Goal: Transaction & Acquisition: Purchase product/service

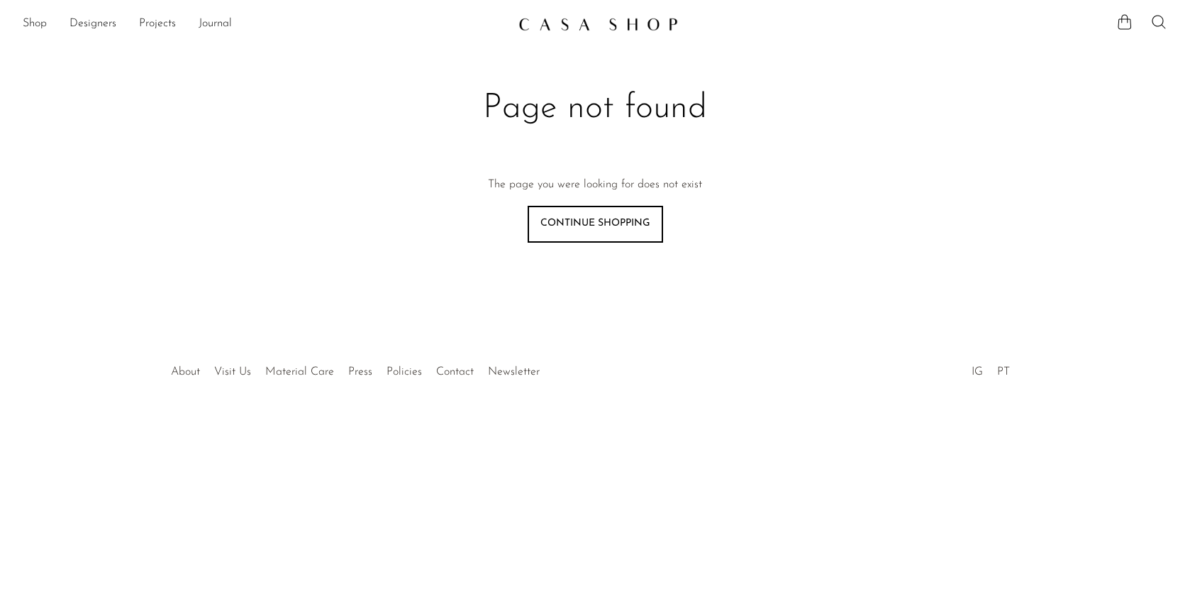
click at [528, 28] on img at bounding box center [599, 24] width 160 height 14
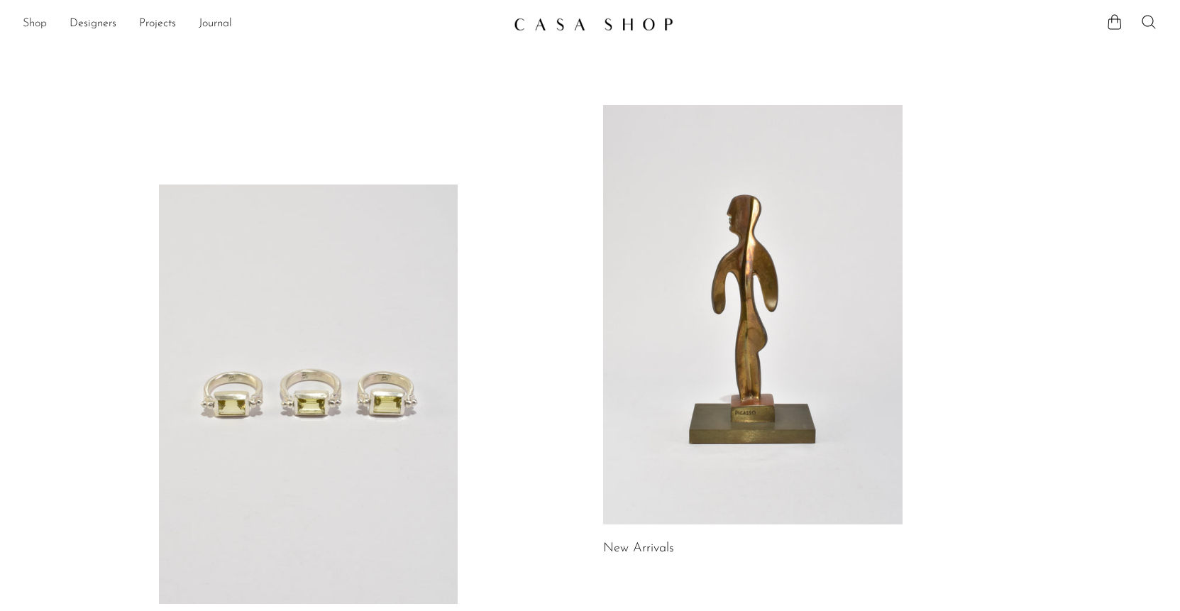
click at [43, 26] on link "Shop" at bounding box center [35, 24] width 24 height 18
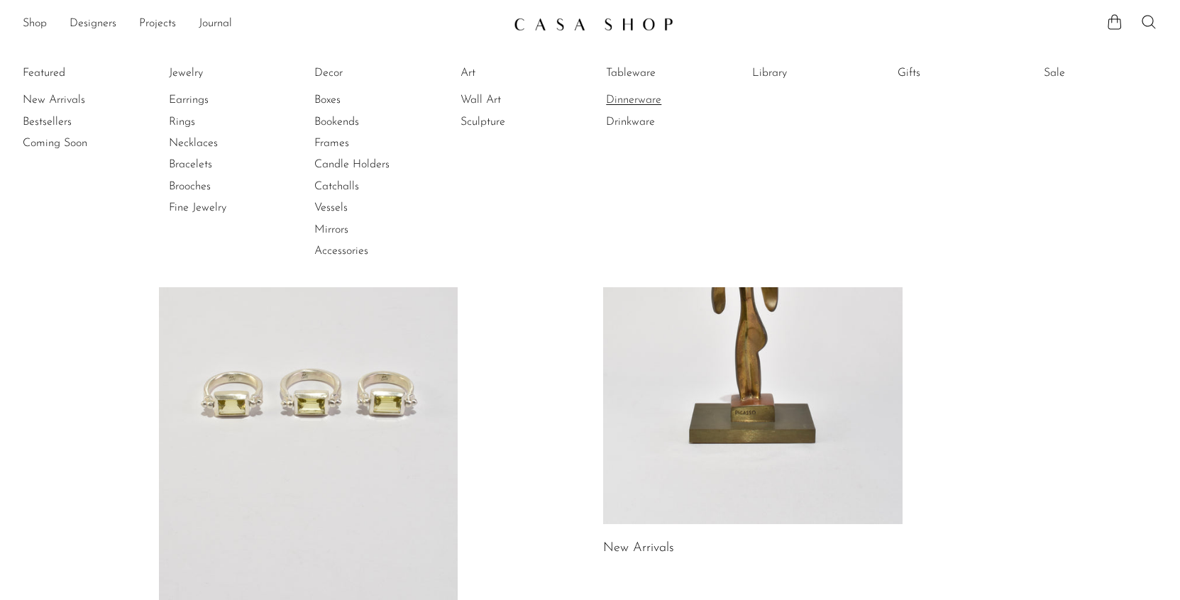
click at [656, 105] on link "Dinnerware" at bounding box center [659, 100] width 106 height 16
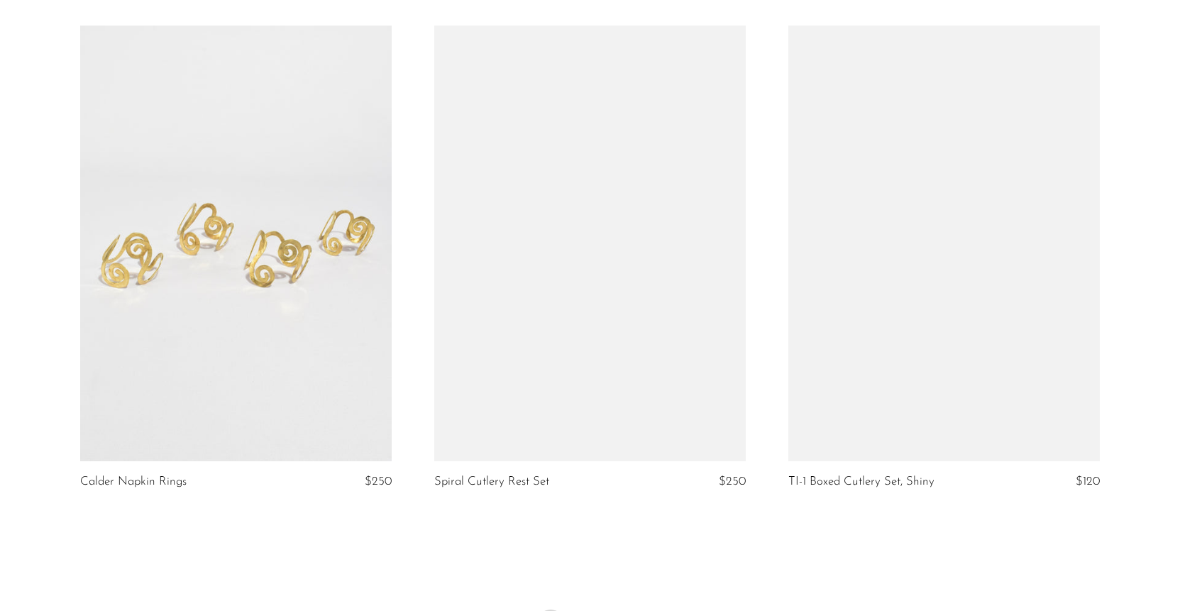
scroll to position [5832, 0]
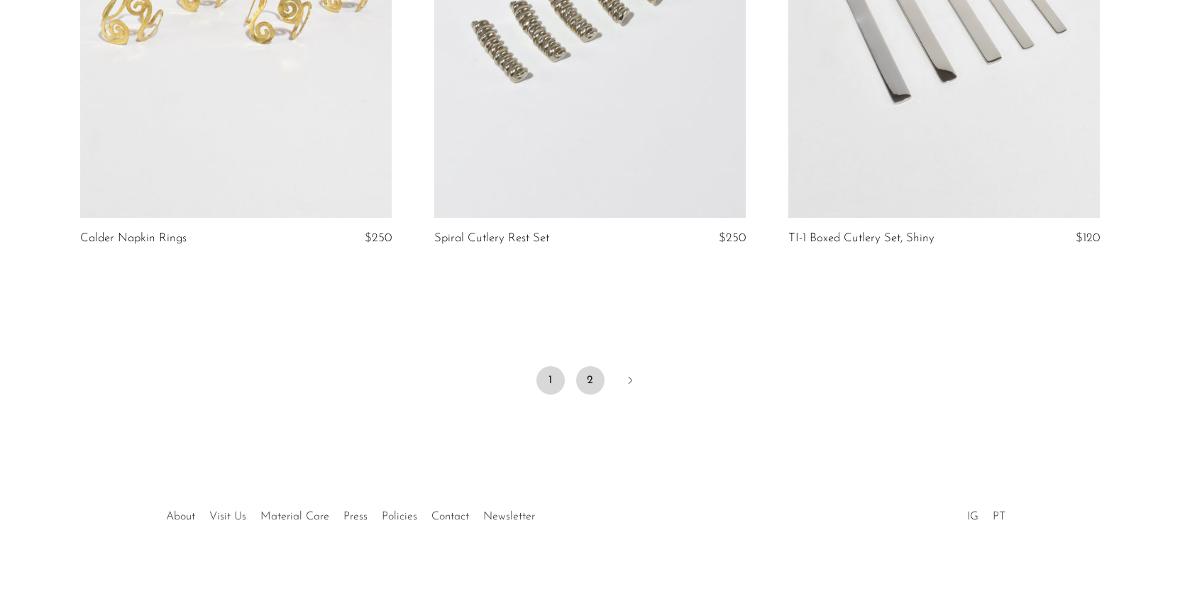
click at [595, 377] on link "2" at bounding box center [590, 380] width 28 height 28
